Goal: Information Seeking & Learning: Learn about a topic

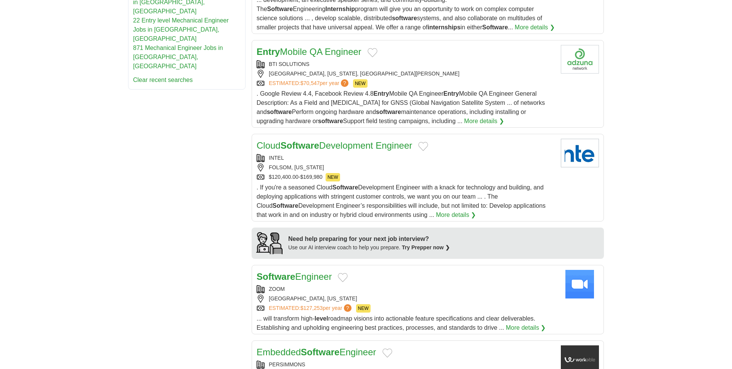
scroll to position [509, 0]
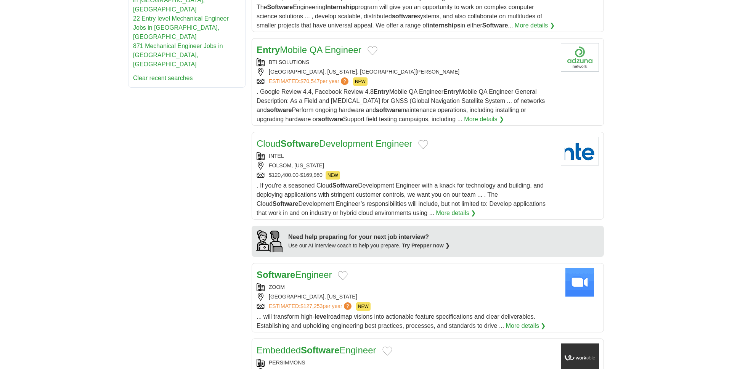
click at [435, 208] on link "More details ❯" at bounding box center [455, 212] width 40 height 9
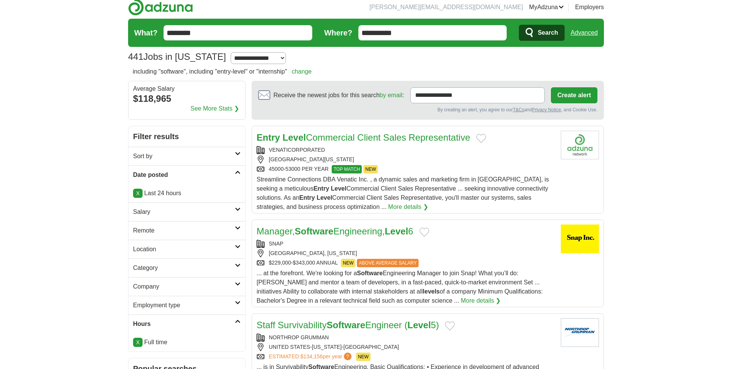
scroll to position [0, 0]
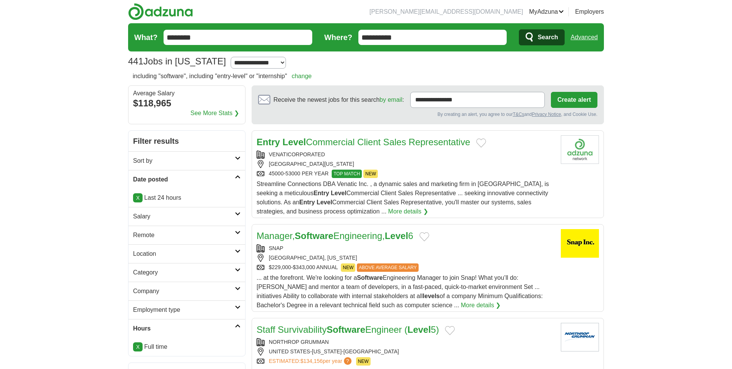
click at [368, 142] on link "Entry Level Commercial Client Sales Representative" at bounding box center [362, 142] width 213 height 10
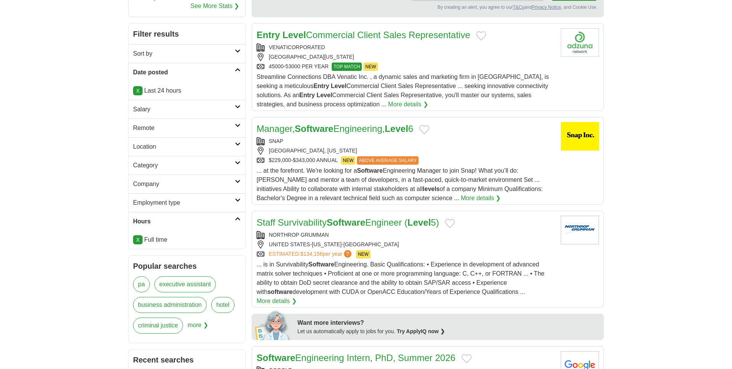
scroll to position [150, 0]
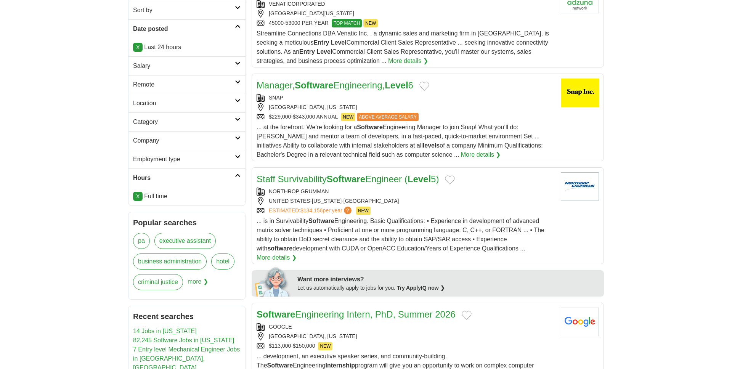
click at [399, 181] on link "Staff Survivability Software Engineer ( Level 5)" at bounding box center [347, 179] width 182 height 10
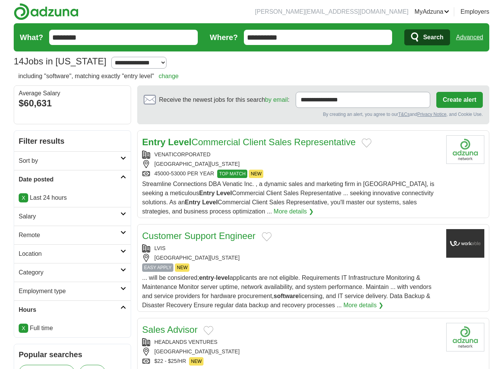
click at [147, 62] on select "**********" at bounding box center [138, 63] width 55 height 12
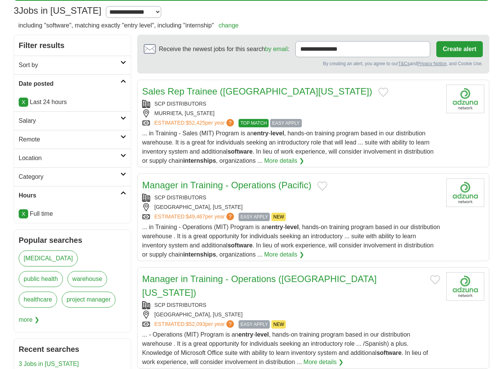
scroll to position [52, 0]
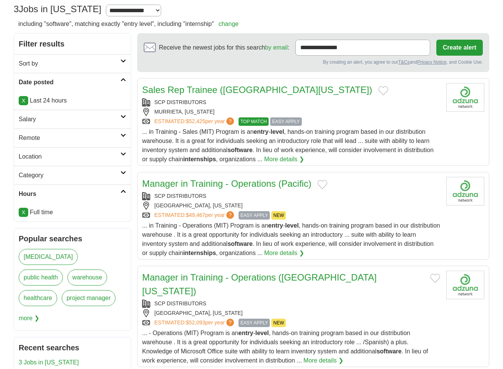
click at [247, 89] on link "Sales Rep Trainee (Southern California)" at bounding box center [257, 90] width 230 height 10
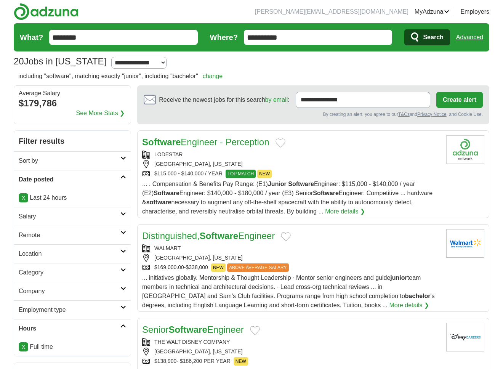
click at [241, 142] on link "Software Engineer - Perception" at bounding box center [205, 142] width 127 height 10
